Goal: Find specific page/section: Find specific page/section

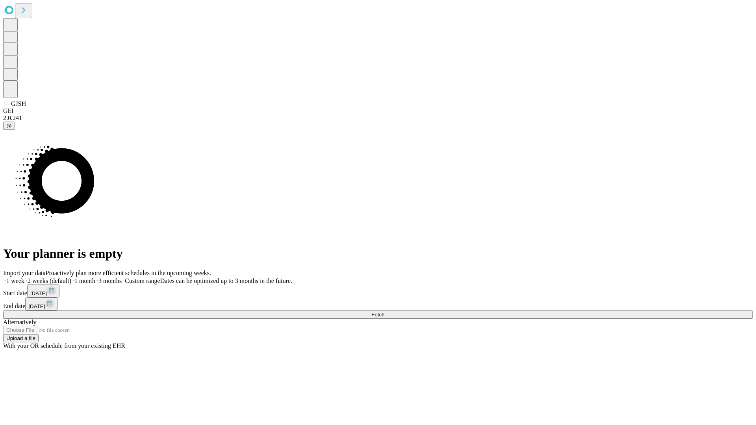
click at [384, 312] on span "Fetch" at bounding box center [377, 315] width 13 height 6
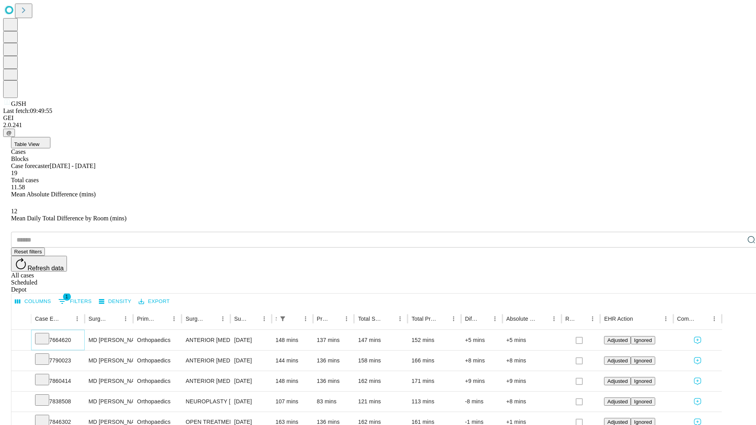
click at [46, 334] on icon at bounding box center [42, 338] width 8 height 8
